Goal: Task Accomplishment & Management: Use online tool/utility

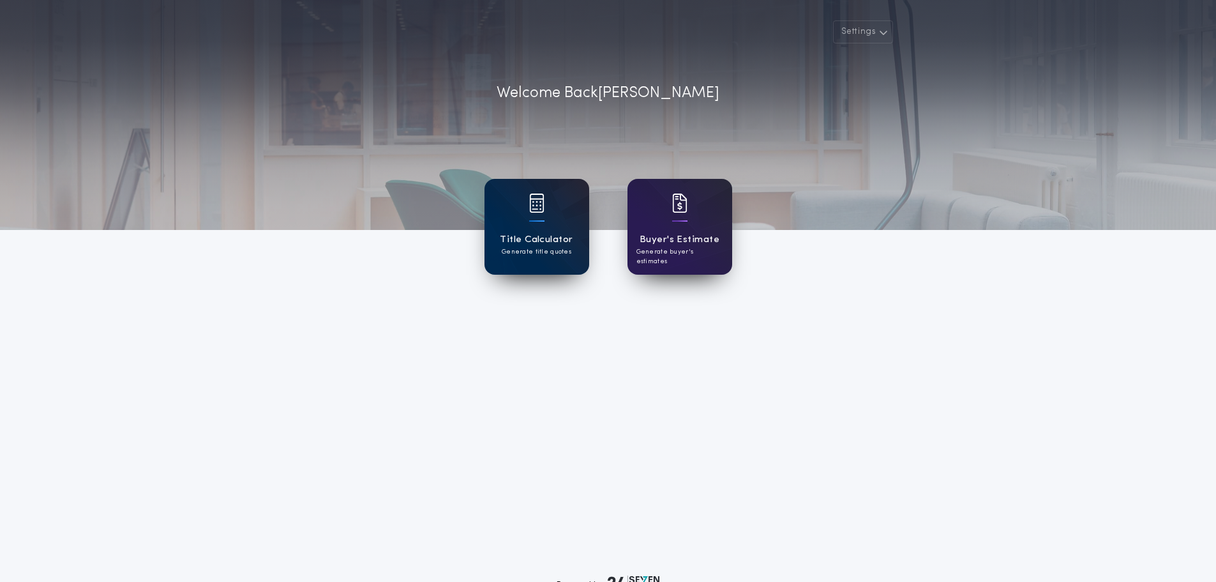
click at [524, 216] on div "Title Calculator Generate title quotes" at bounding box center [537, 227] width 105 height 96
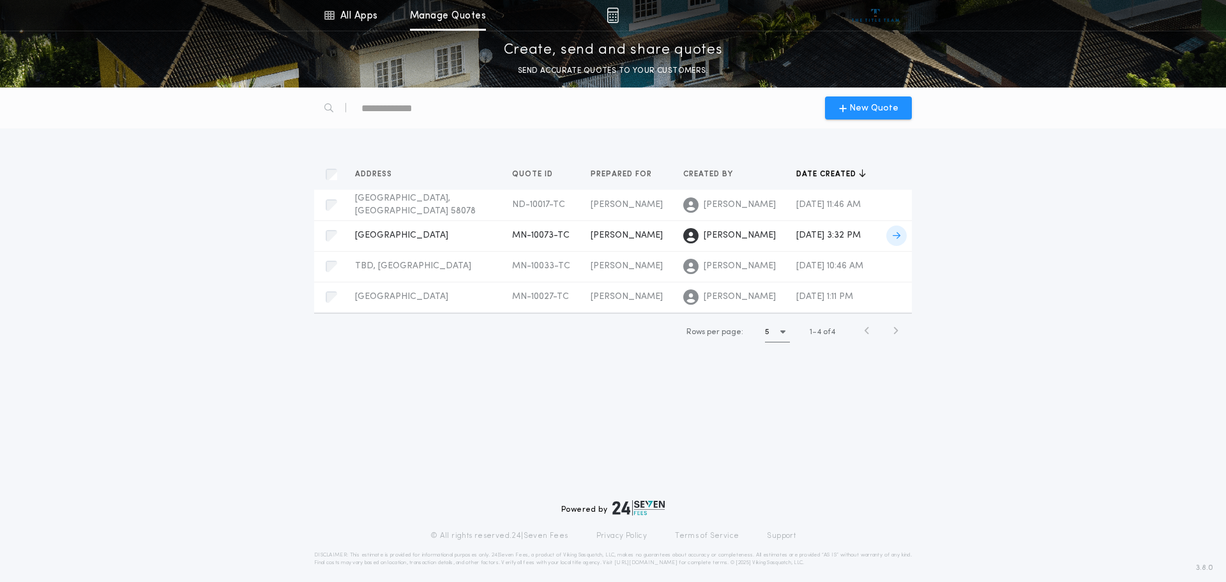
click at [522, 235] on span "MN-10073-TC" at bounding box center [540, 235] width 57 height 10
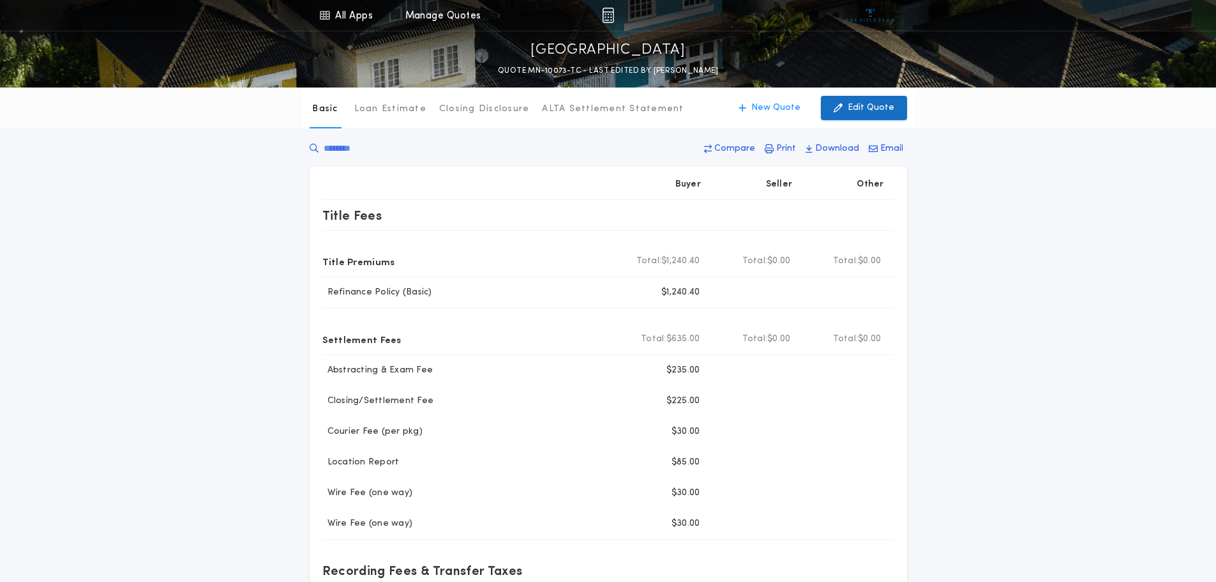
click at [861, 102] on p "Edit Quote" at bounding box center [871, 108] width 47 height 13
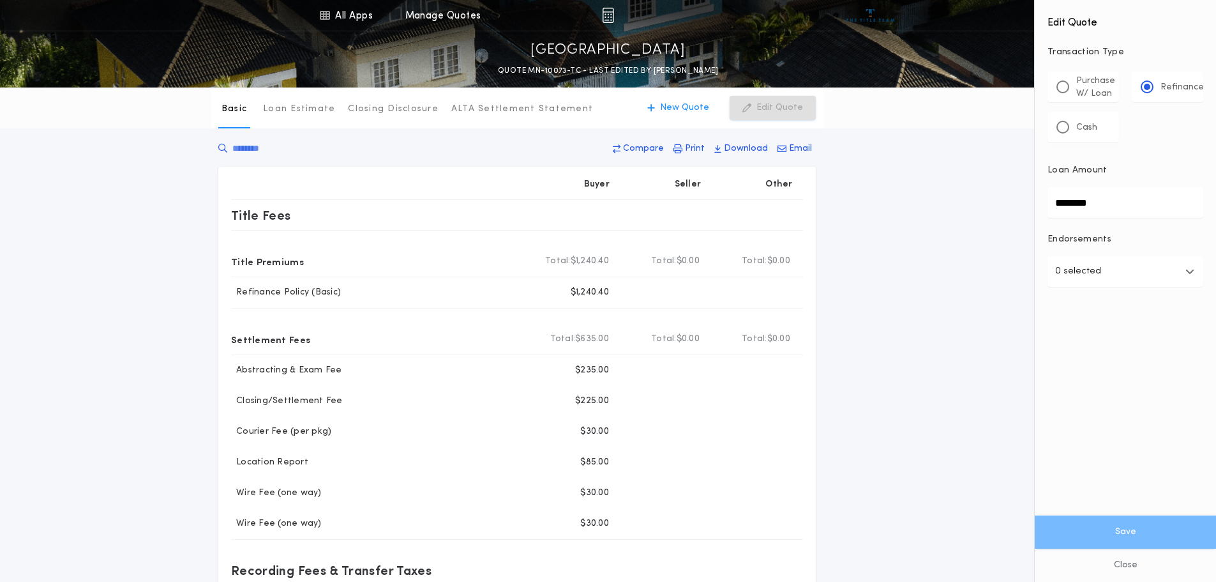
drag, startPoint x: 1112, startPoint y: 200, endPoint x: 937, endPoint y: 220, distance: 176.7
click at [937, 220] on div "All Apps Title Calculator Buyer's Estimate Menu All Apps Manage Quotes Detroit …" at bounding box center [608, 485] width 1216 height 971
type input "********"
click at [1140, 529] on button "Save" at bounding box center [1125, 531] width 181 height 33
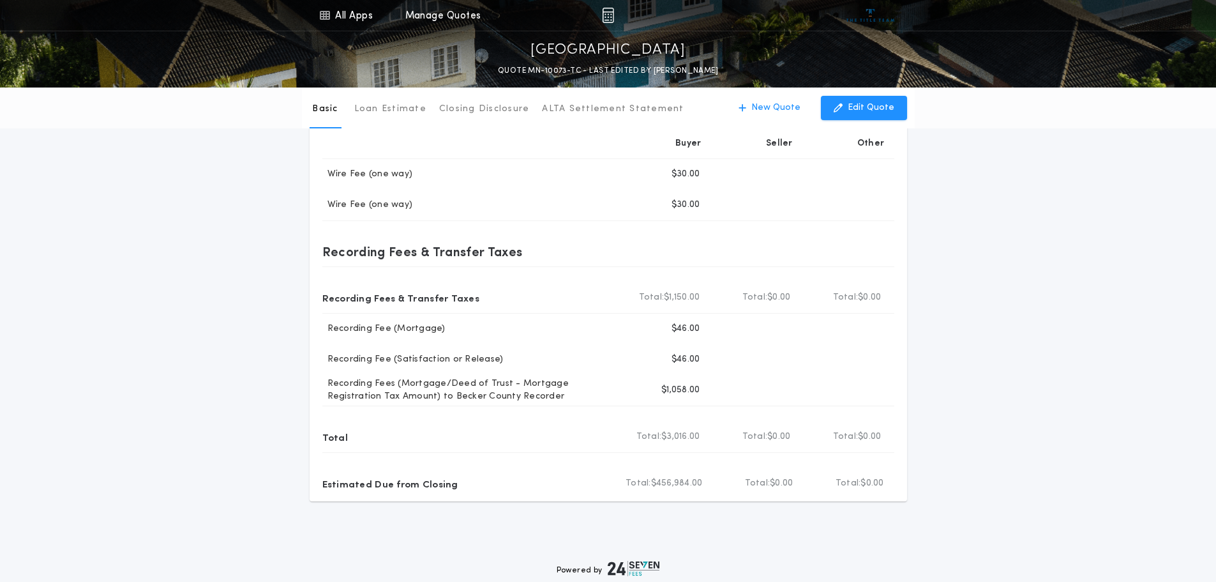
scroll to position [319, 0]
click at [864, 108] on p "Edit Quote" at bounding box center [871, 108] width 47 height 13
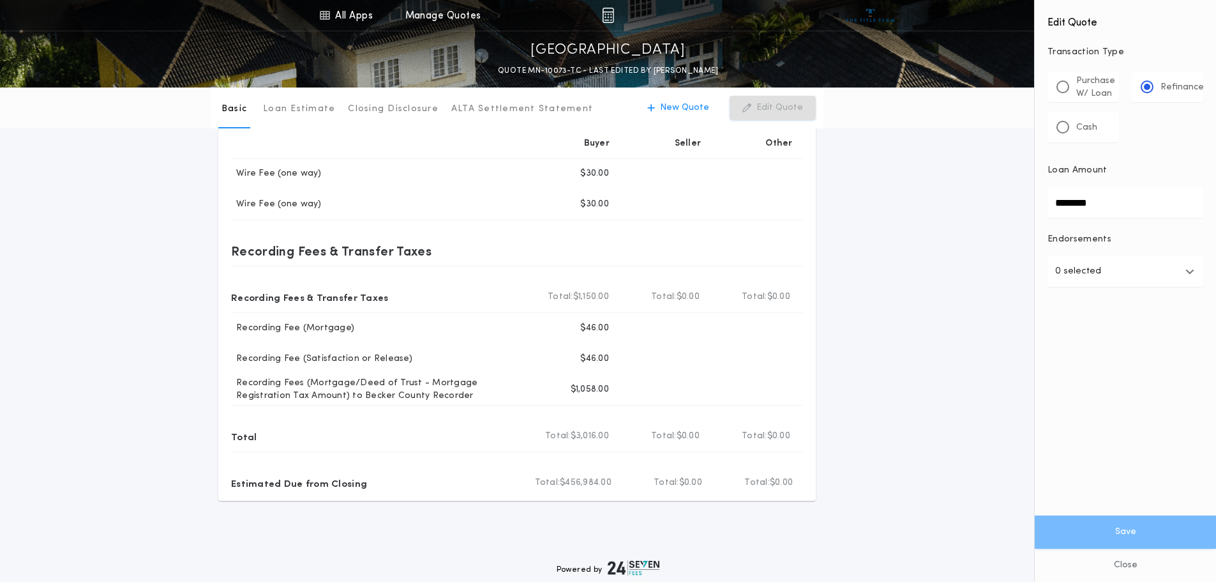
drag, startPoint x: 1098, startPoint y: 200, endPoint x: 997, endPoint y: 203, distance: 101.5
click at [997, 203] on div "All Apps Title Calculator Buyer's Estimate Menu All Apps Manage Quotes Detroit …" at bounding box center [608, 166] width 1216 height 971
click at [1125, 534] on button "Save" at bounding box center [1125, 531] width 181 height 33
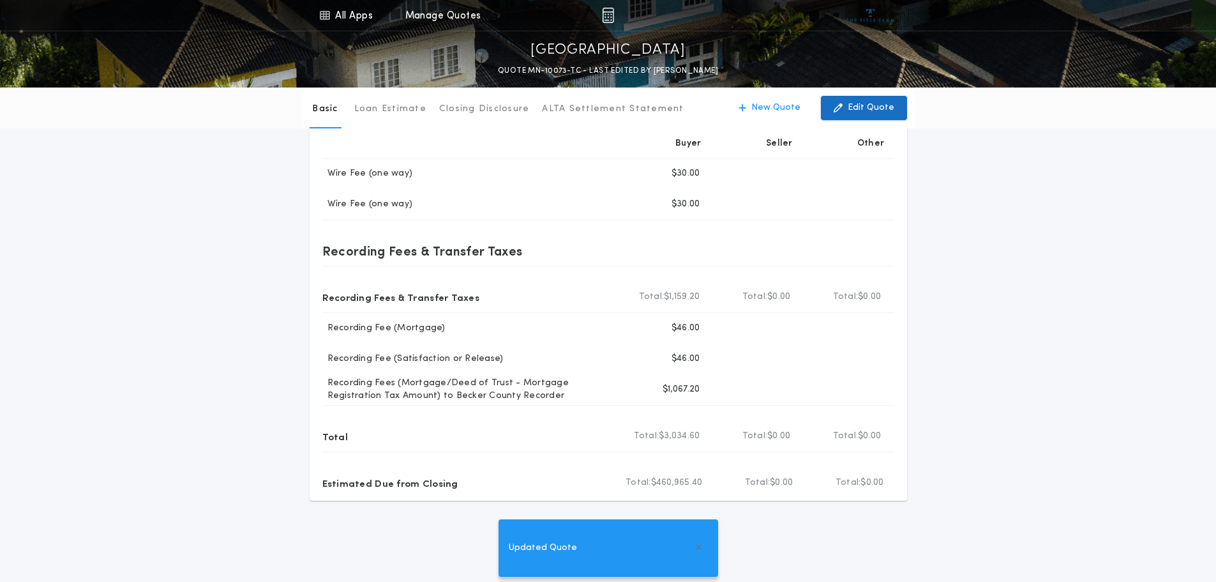
click at [865, 108] on p "Edit Quote" at bounding box center [871, 108] width 47 height 13
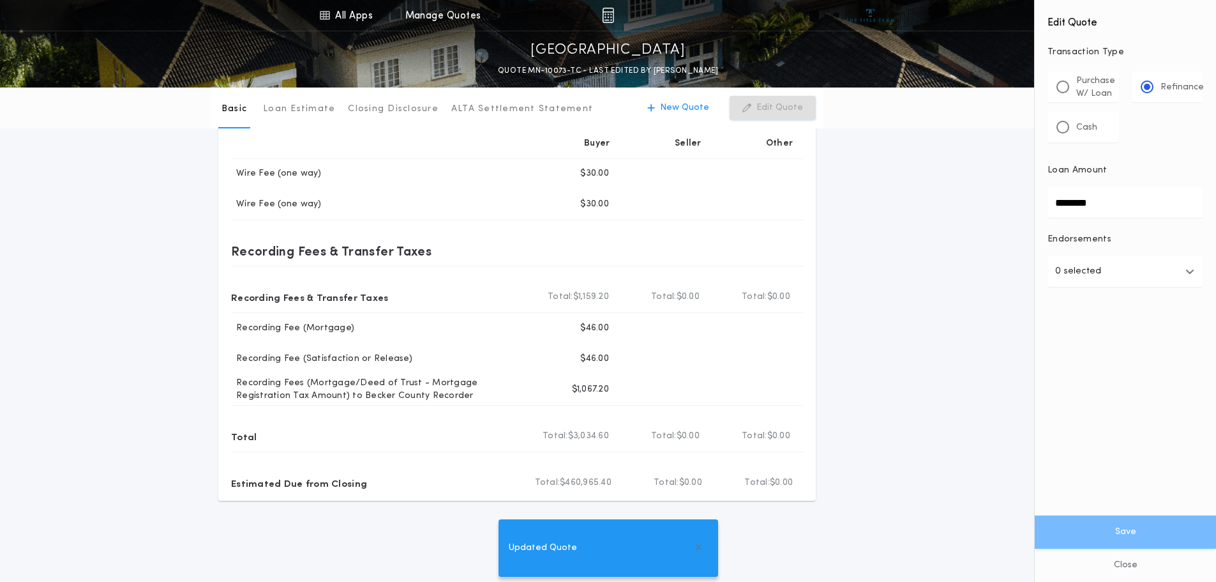
drag, startPoint x: 1103, startPoint y: 201, endPoint x: 953, endPoint y: 208, distance: 150.2
click at [953, 208] on div "All Apps Title Calculator Buyer's Estimate Menu All Apps Manage Quotes Detroit …" at bounding box center [608, 166] width 1216 height 971
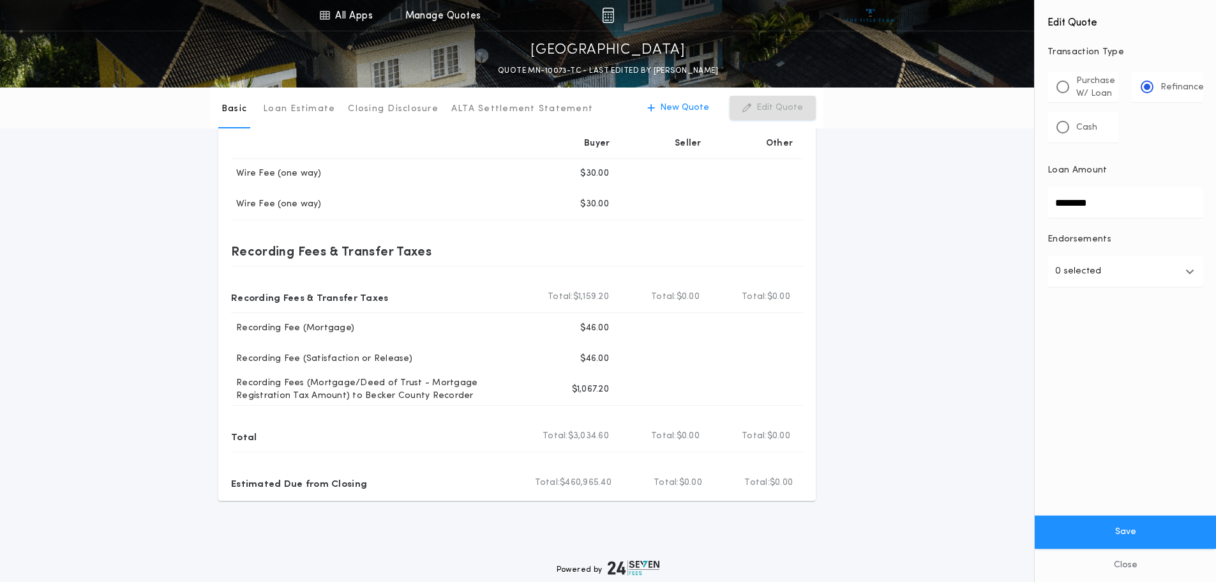
type input "********"
click at [1121, 530] on button "Save" at bounding box center [1125, 531] width 181 height 33
click at [935, 252] on div "Basic Loan Estimate Closing Disclosure ALTA Settlement Statement Basic New Quot…" at bounding box center [608, 134] width 1216 height 732
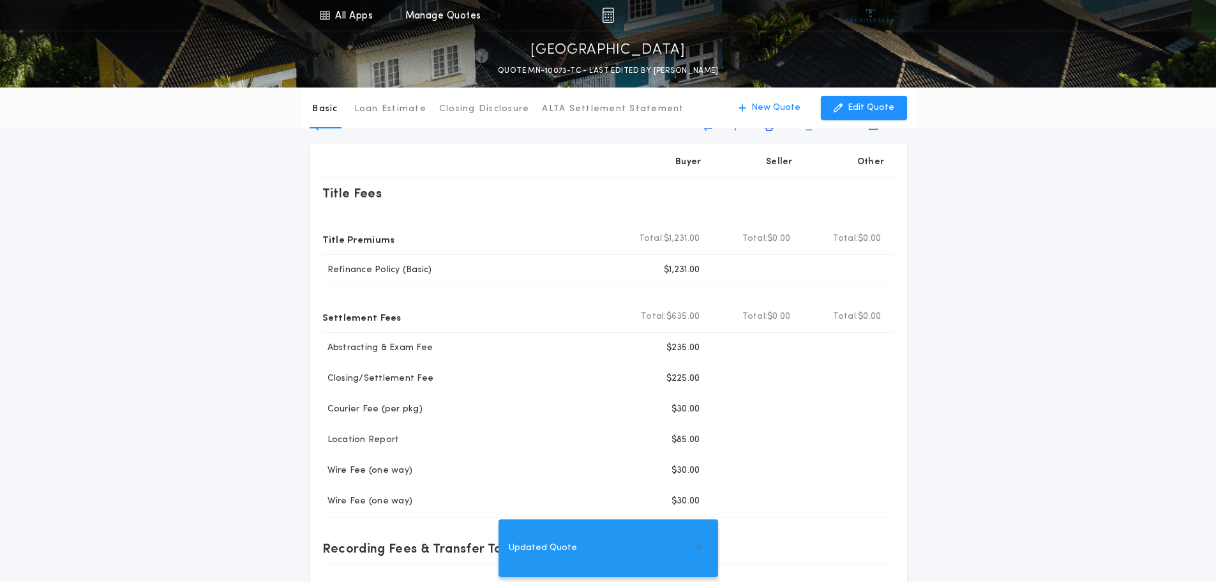
scroll to position [0, 0]
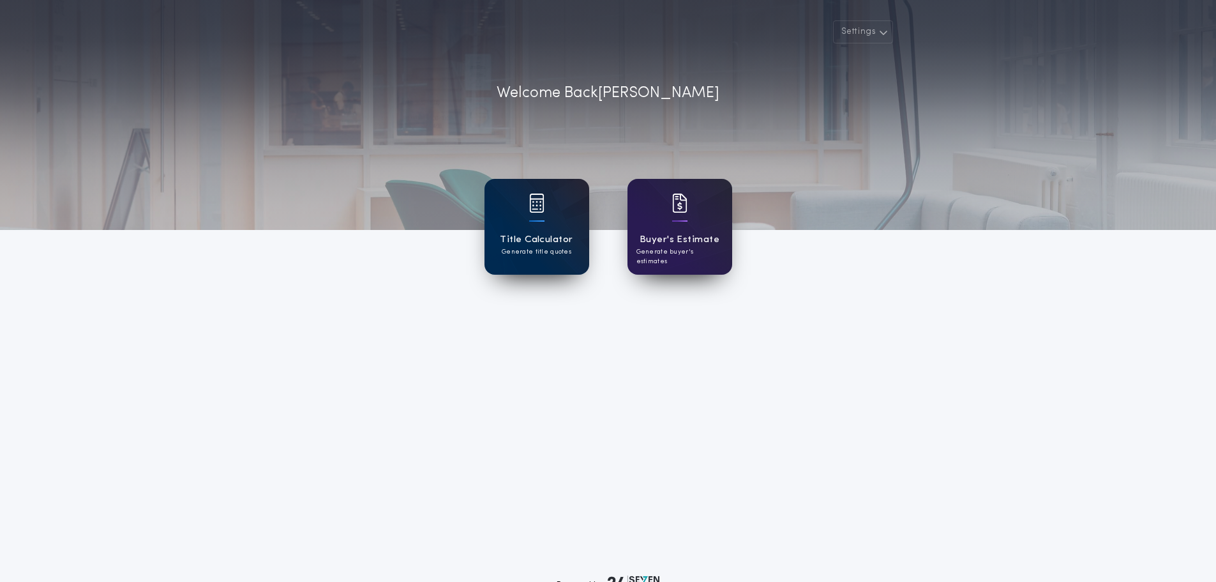
click at [527, 236] on h1 "Title Calculator" at bounding box center [536, 239] width 73 height 15
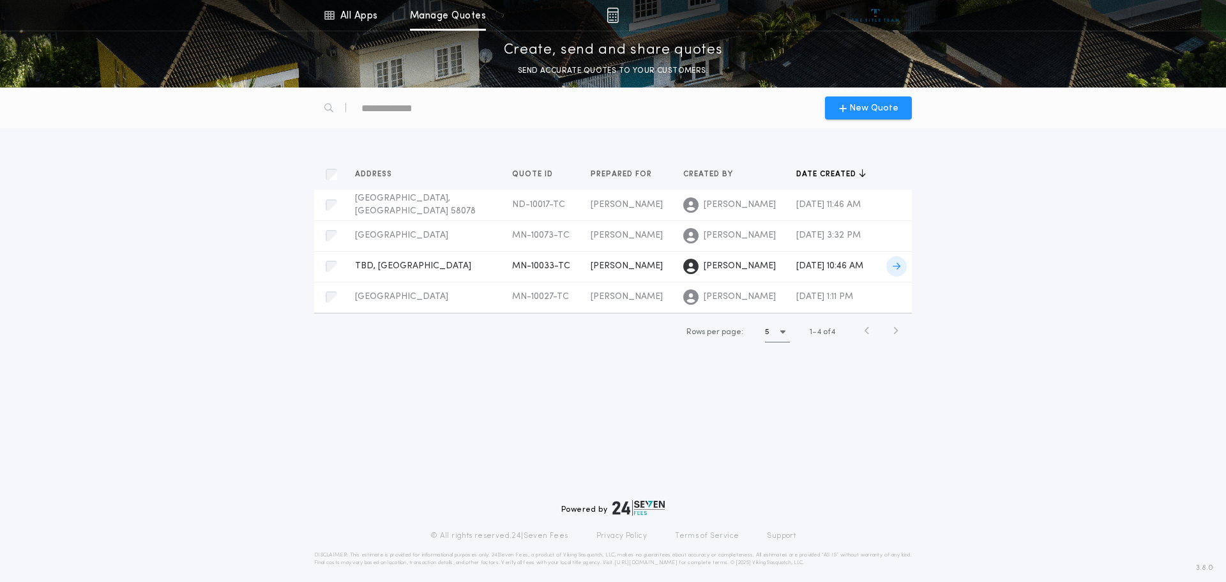
click at [388, 264] on span "TBD, [GEOGRAPHIC_DATA]" at bounding box center [413, 266] width 116 height 10
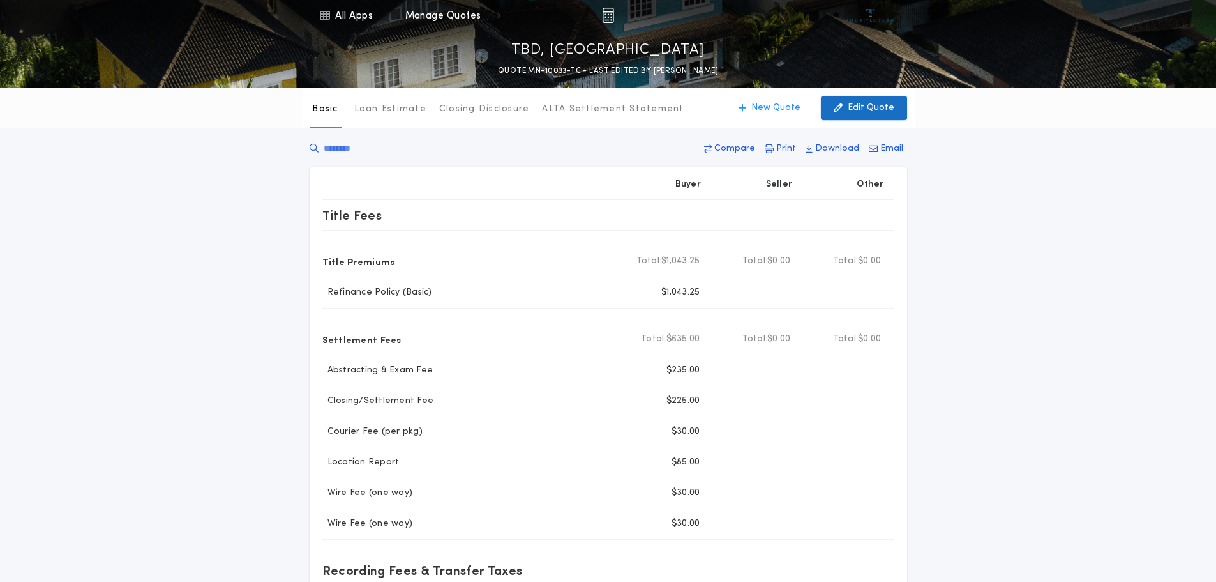
click at [863, 102] on p "Edit Quote" at bounding box center [871, 108] width 47 height 13
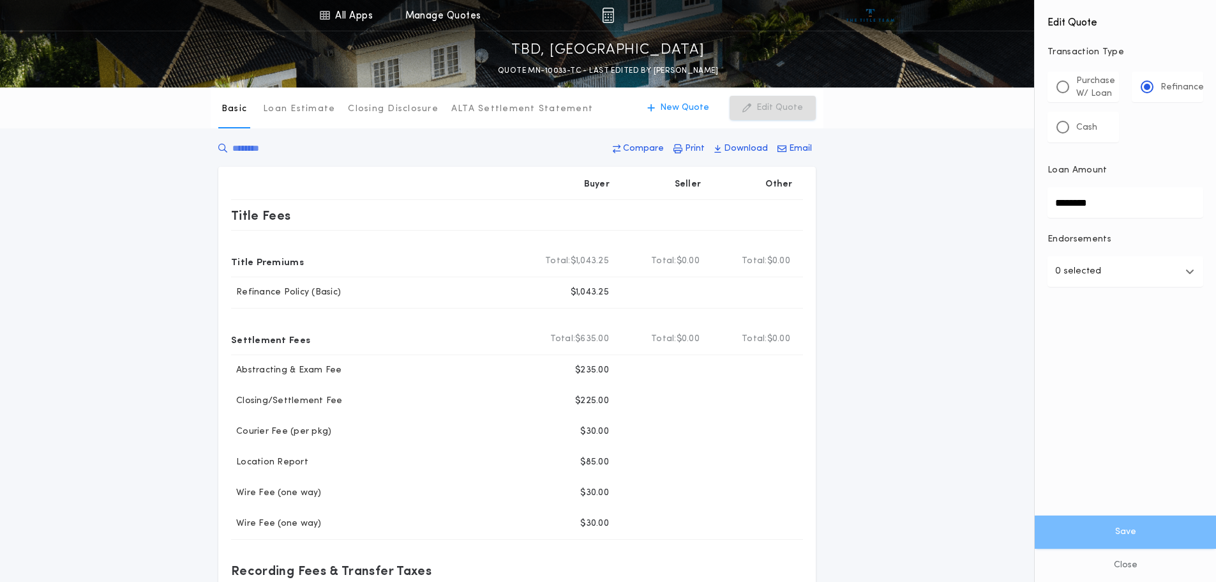
drag, startPoint x: 1023, startPoint y: 206, endPoint x: 988, endPoint y: 208, distance: 35.2
click at [988, 208] on div "All Apps Title Calculator Buyer's Estimate Menu All Apps Manage Quotes TBD, [GE…" at bounding box center [608, 485] width 1216 height 971
type input "********"
click at [1070, 86] on div "Purchase W/ Loan" at bounding box center [1086, 87] width 59 height 26
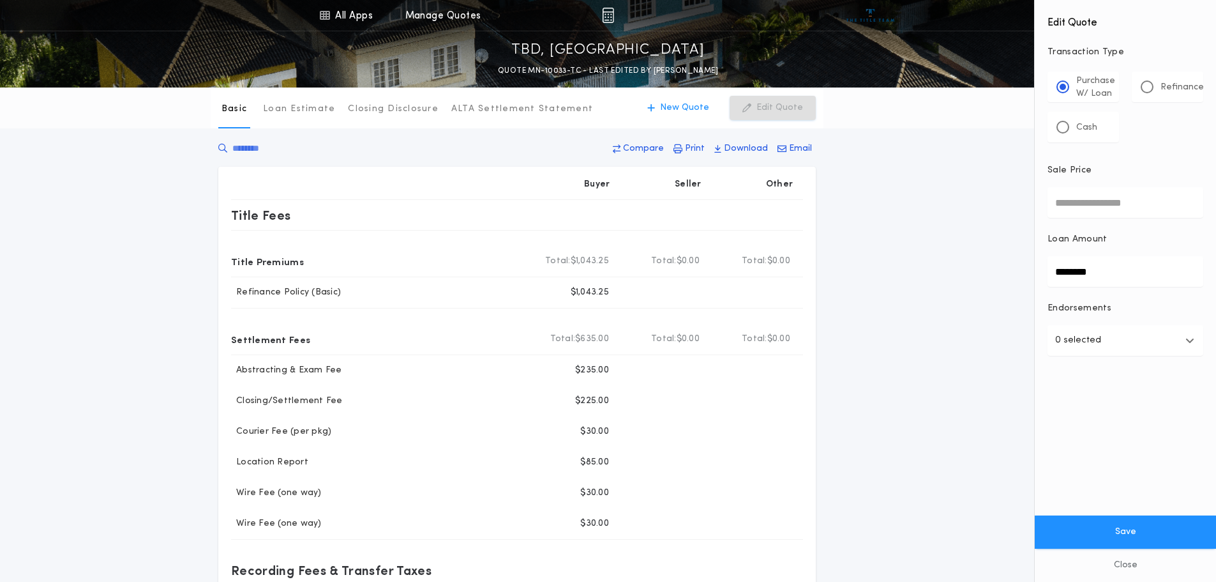
click at [1094, 213] on input "Sale Price" at bounding box center [1126, 202] width 156 height 31
type input "**"
type input "********"
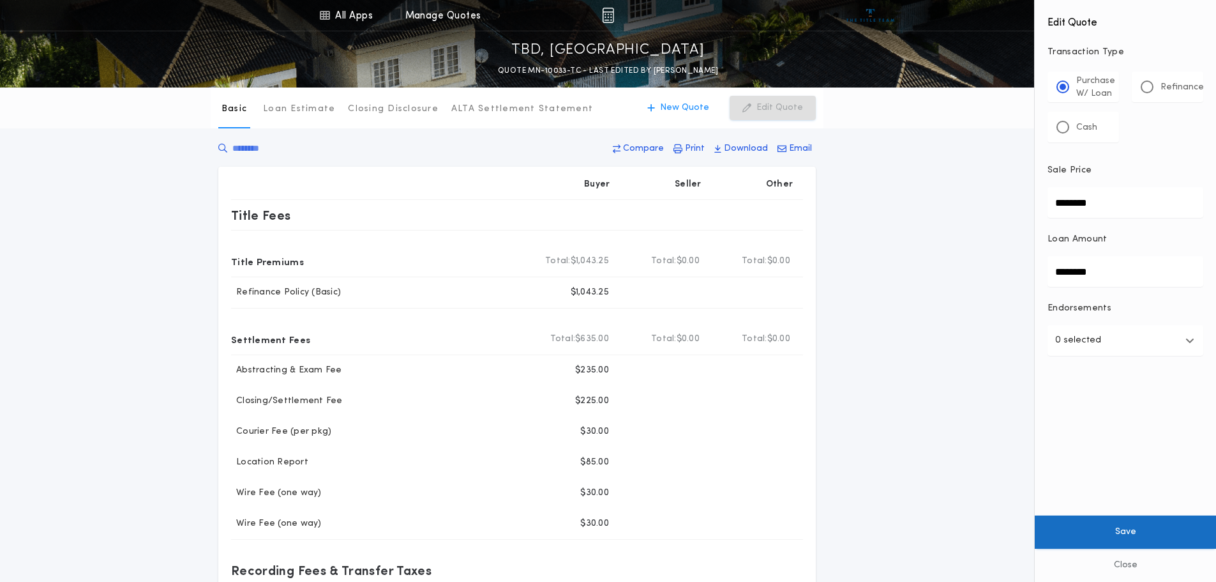
click at [1130, 525] on button "Save" at bounding box center [1125, 531] width 181 height 33
type input "********"
